Goal: Information Seeking & Learning: Learn about a topic

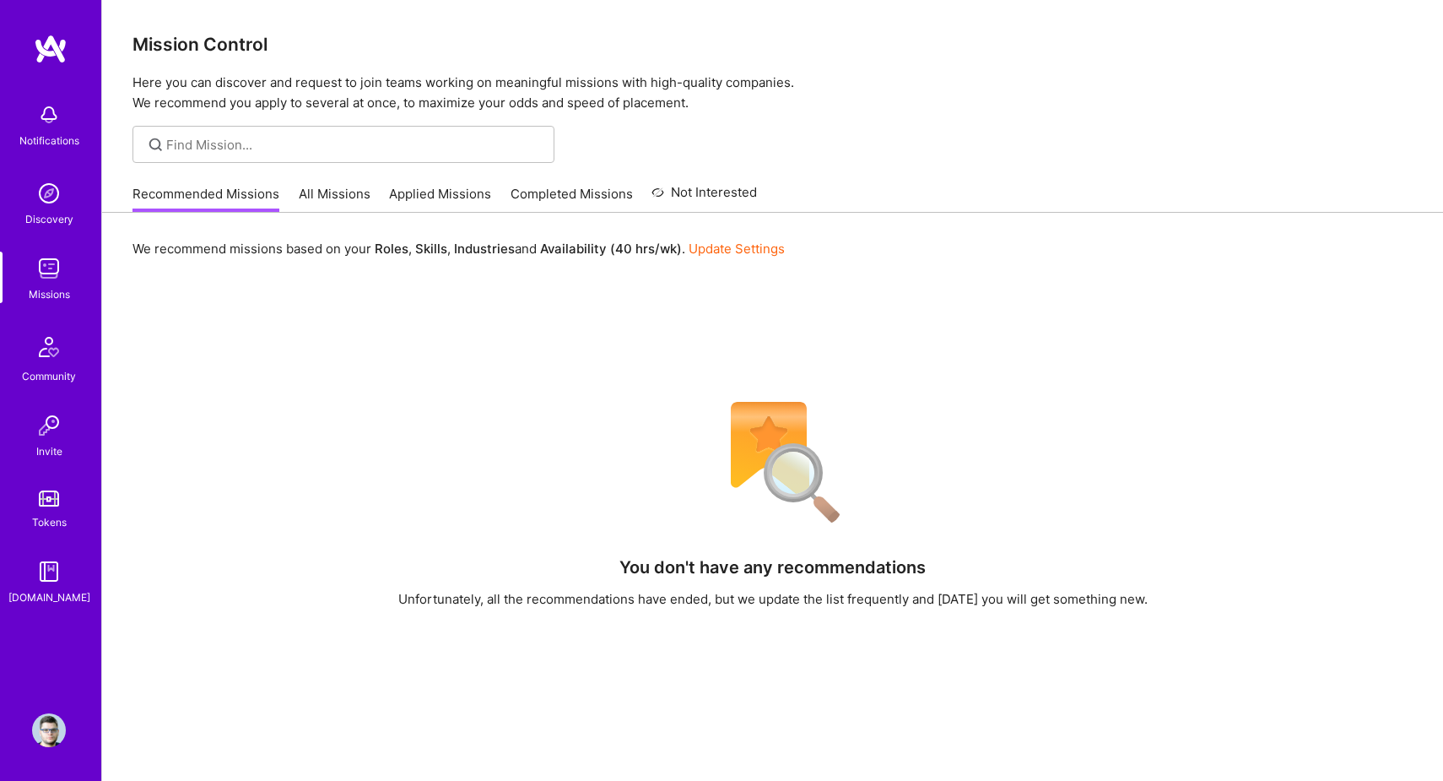
click at [306, 197] on link "All Missions" at bounding box center [335, 199] width 72 height 28
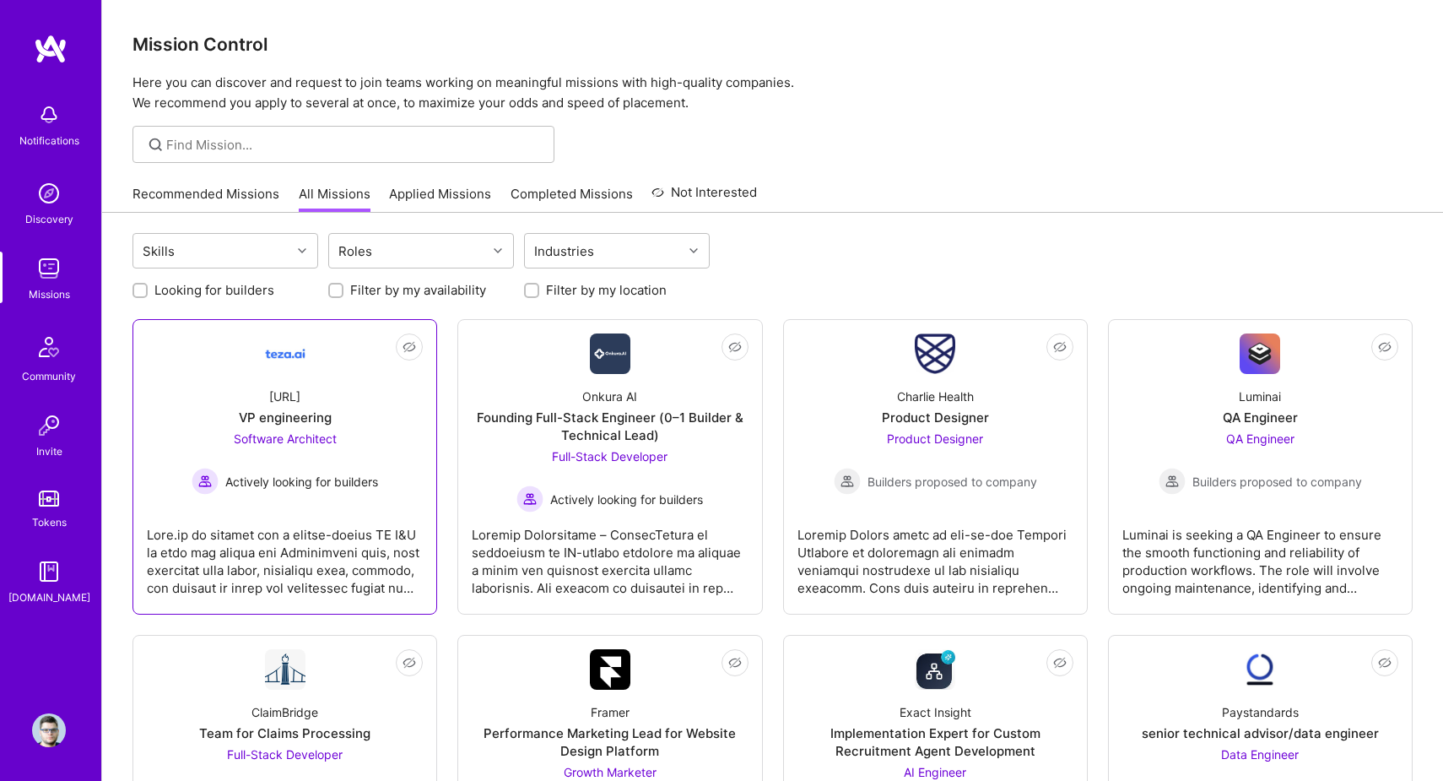
click at [298, 435] on span "Software Architect" at bounding box center [285, 438] width 103 height 14
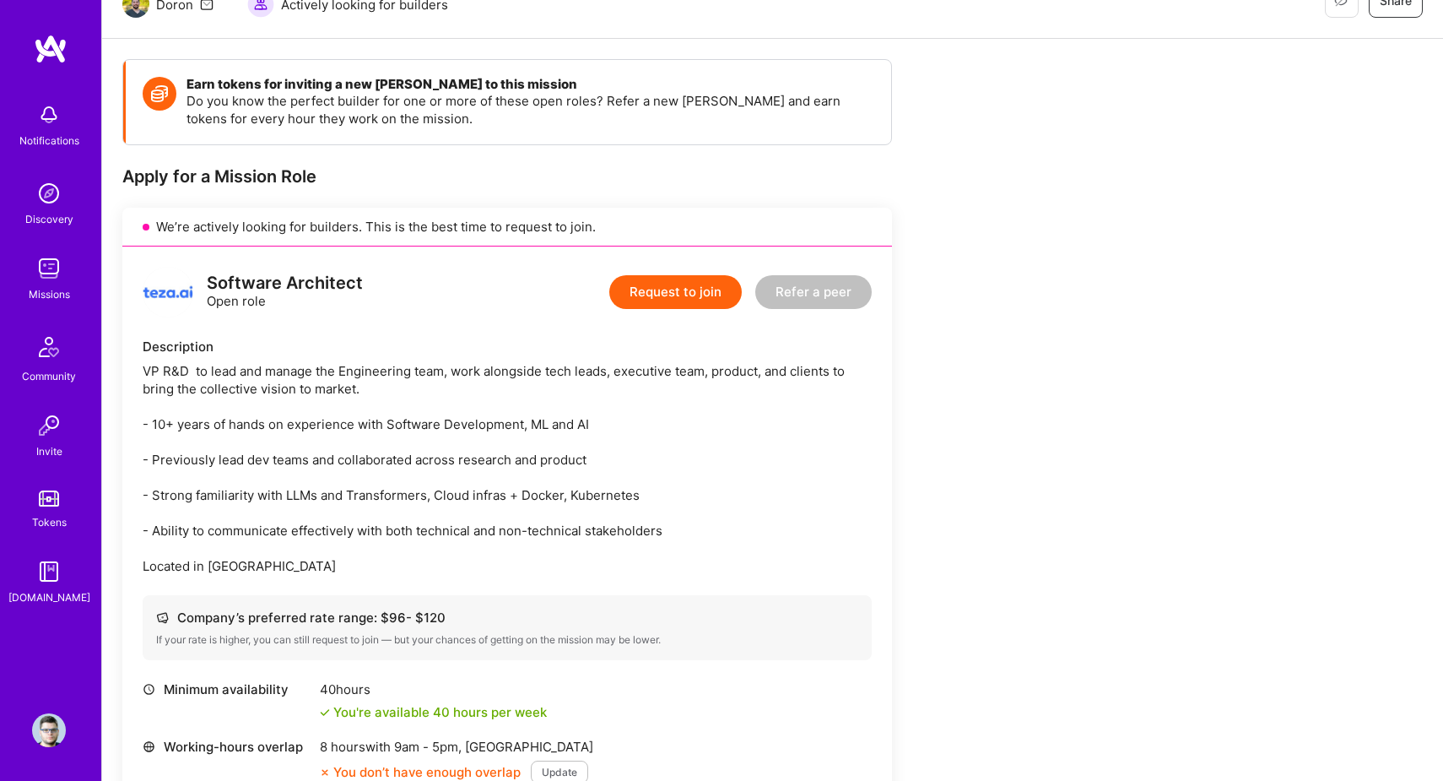
scroll to position [190, 0]
click at [63, 56] on img at bounding box center [51, 49] width 34 height 30
